Goal: Information Seeking & Learning: Find specific fact

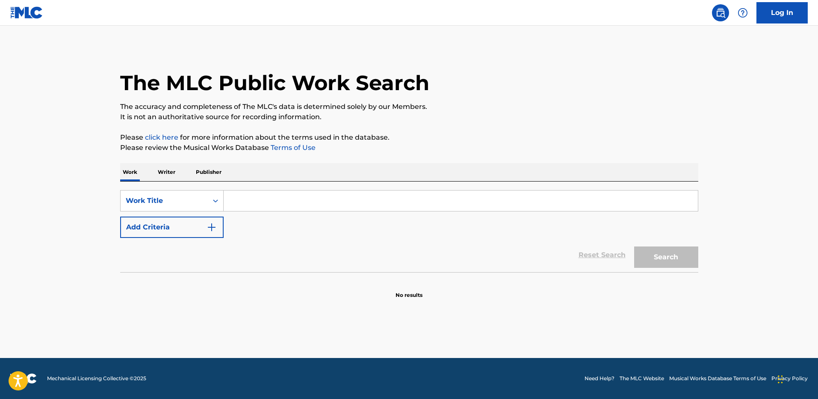
click at [164, 176] on p "Writer" at bounding box center [166, 172] width 23 height 18
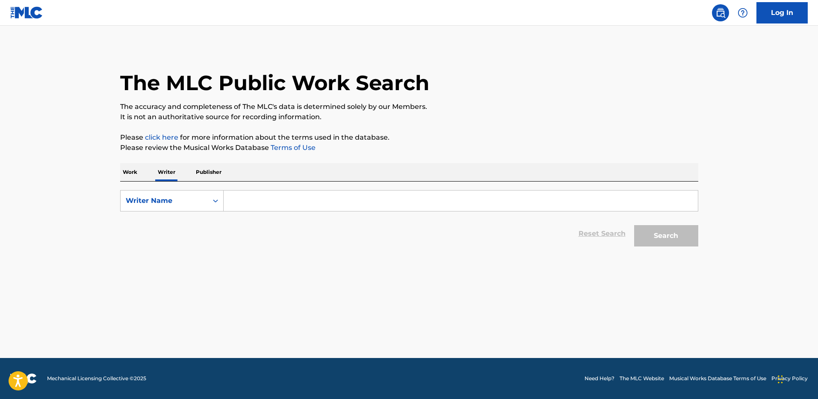
click at [200, 165] on p "Publisher" at bounding box center [208, 172] width 31 height 18
click at [169, 173] on p "Writer" at bounding box center [166, 172] width 23 height 18
click at [276, 199] on input "Search Form" at bounding box center [461, 201] width 474 height 21
paste input "[PERSON_NAME]"
type input "[PERSON_NAME]"
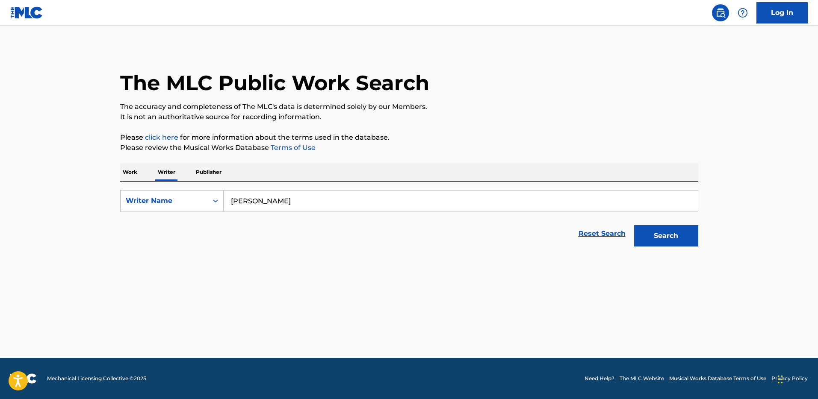
click at [634, 225] on button "Search" at bounding box center [666, 235] width 64 height 21
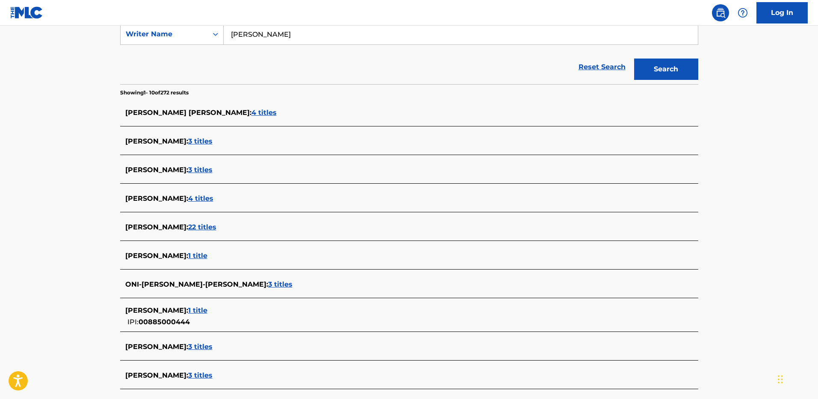
scroll to position [167, 0]
click at [198, 371] on span "3 titles" at bounding box center [200, 375] width 24 height 8
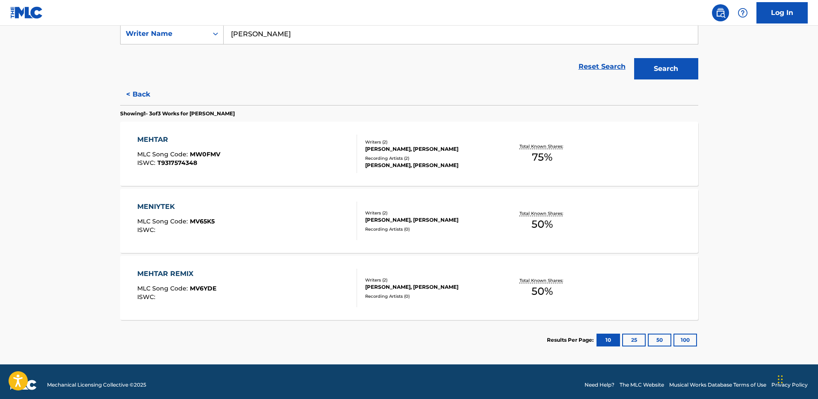
click at [246, 170] on div "MEHTAR MLC Song Code : MW0FMV ISWC : T9317574348" at bounding box center [247, 154] width 220 height 38
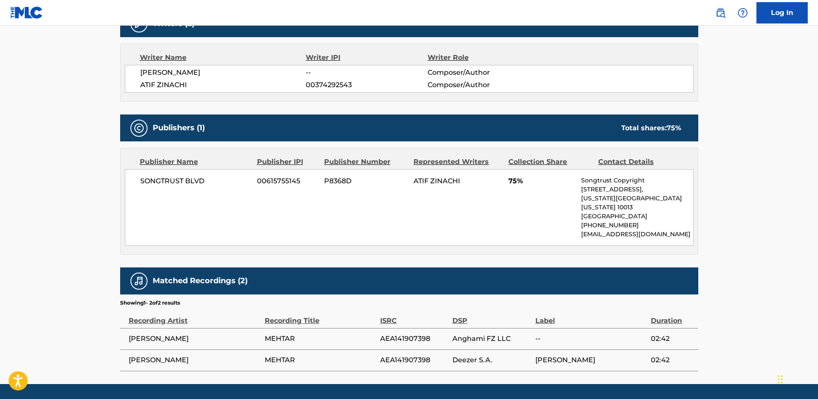
scroll to position [308, 0]
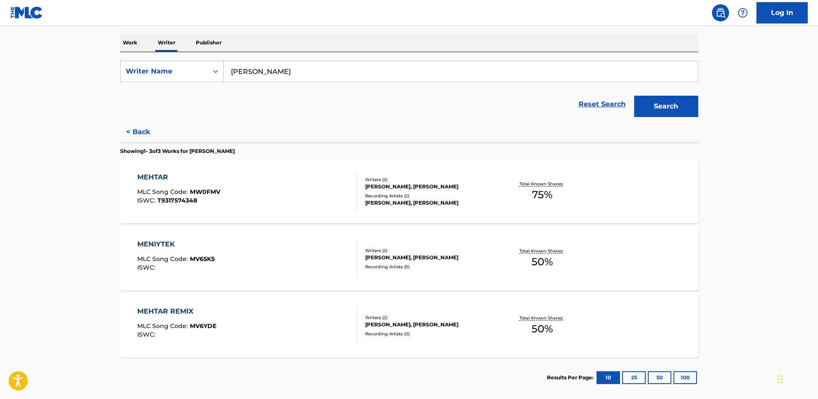
scroll to position [156, 0]
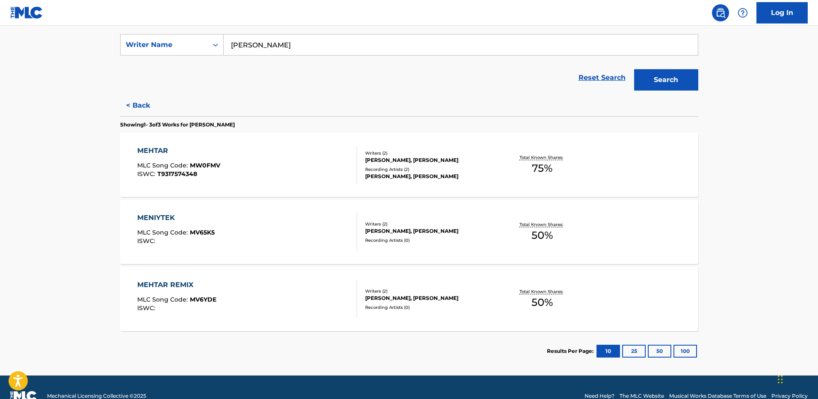
click at [248, 157] on div "MEHTAR MLC Song Code : MW0FMV ISWC : T9317574348" at bounding box center [247, 165] width 220 height 38
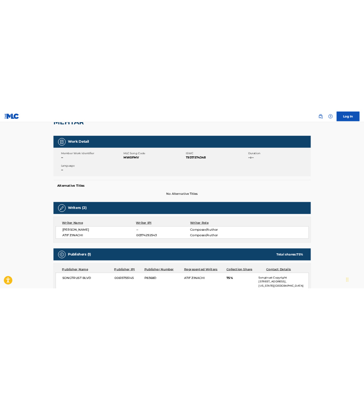
scroll to position [132, 0]
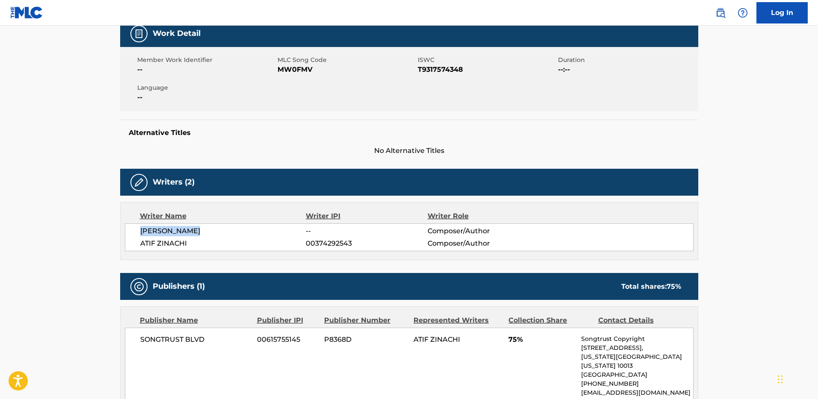
drag, startPoint x: 206, startPoint y: 232, endPoint x: 136, endPoint y: 233, distance: 69.7
click at [136, 233] on div "[PERSON_NAME] -- Composer/Author [PERSON_NAME] 00374292543 Composer/Author" at bounding box center [409, 238] width 569 height 28
copy span "[PERSON_NAME]"
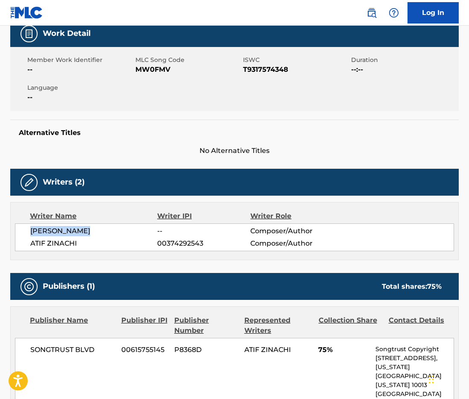
copy span "[PERSON_NAME]"
